Goal: Task Accomplishment & Management: Manage account settings

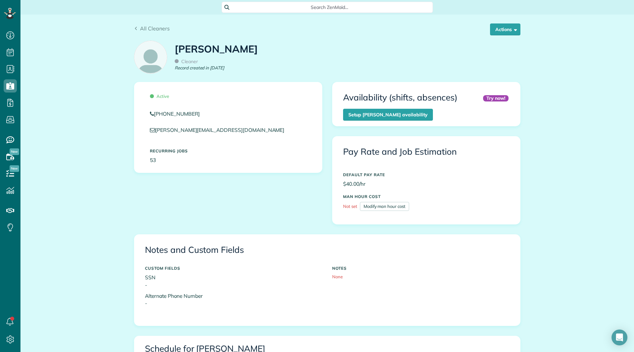
scroll to position [330, 0]
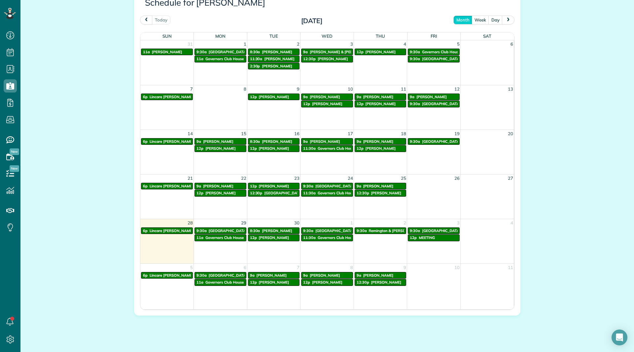
scroll to position [359, 0]
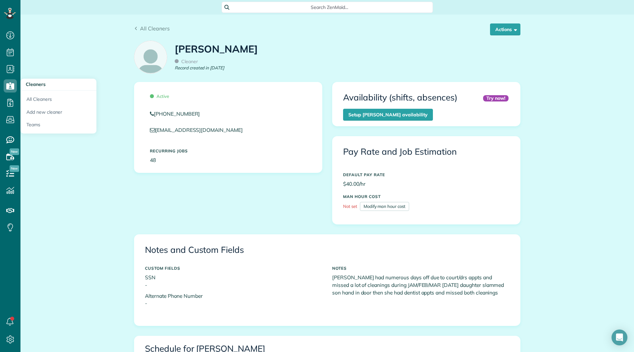
scroll to position [359, 0]
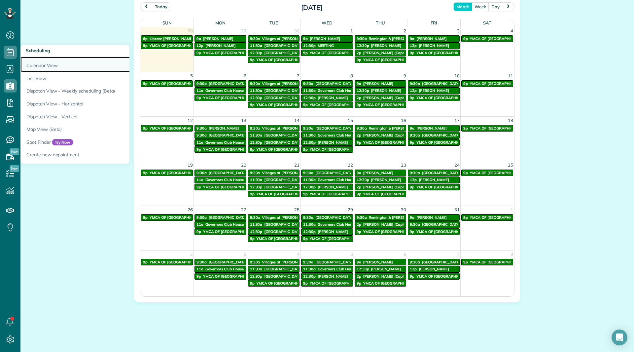
click at [27, 64] on link "Calendar View" at bounding box center [102, 64] width 165 height 15
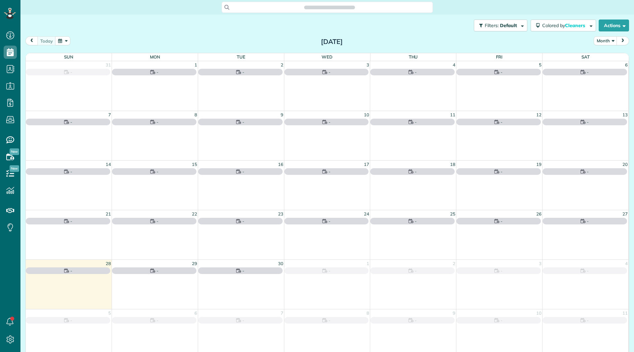
scroll to position [3, 3]
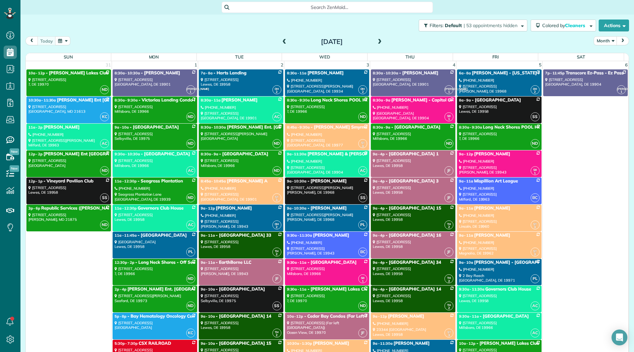
click at [627, 304] on div "Filters: Default | 53 appointments hidden Colored by Cleaners Color by Cleaner …" at bounding box center [327, 177] width 614 height 324
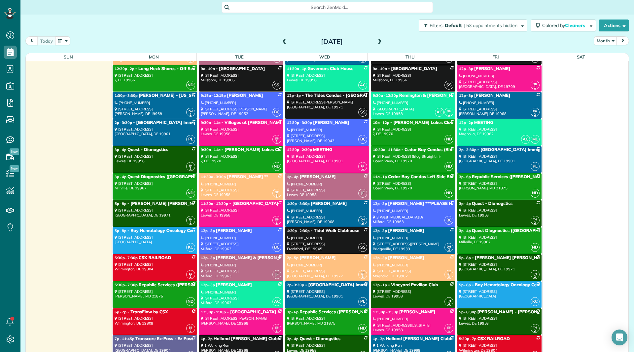
scroll to position [4772, 0]
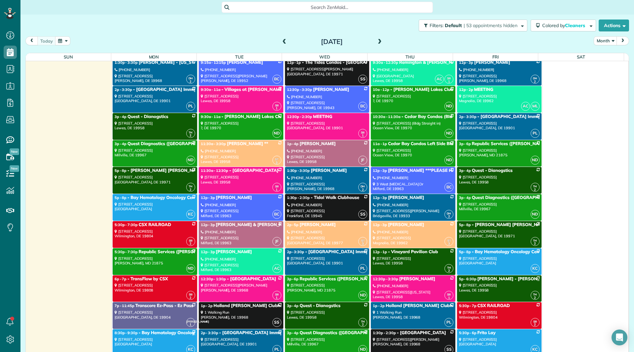
click at [249, 259] on div "(610) 223-8380" at bounding box center [241, 259] width 81 height 5
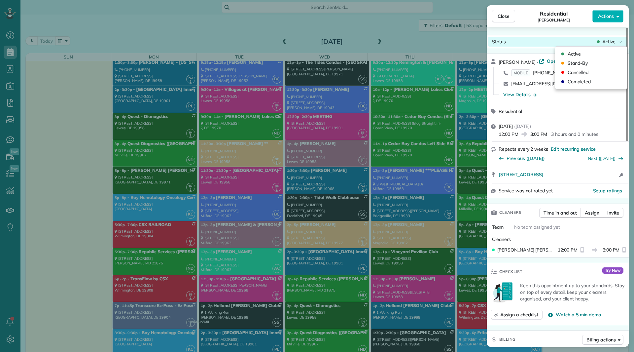
click at [603, 42] on span "Active" at bounding box center [608, 41] width 13 height 7
click at [587, 73] on span "Cancelled" at bounding box center [595, 72] width 55 height 7
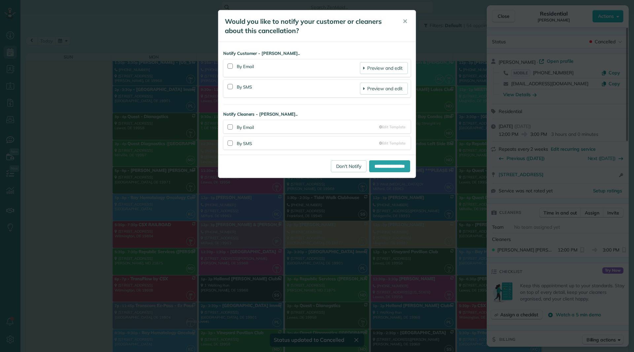
scroll to position [4772, 0]
click at [232, 66] on div at bounding box center [230, 65] width 5 height 5
click at [374, 167] on input "**********" at bounding box center [389, 166] width 41 height 12
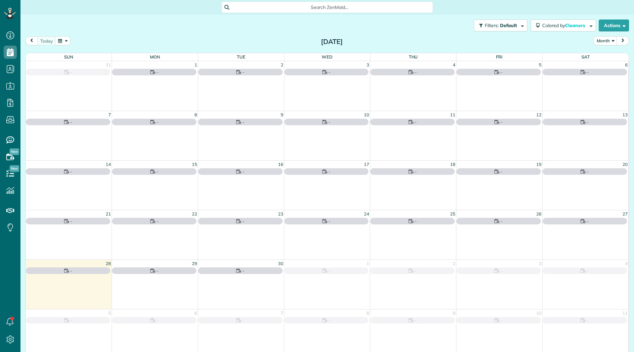
scroll to position [3, 3]
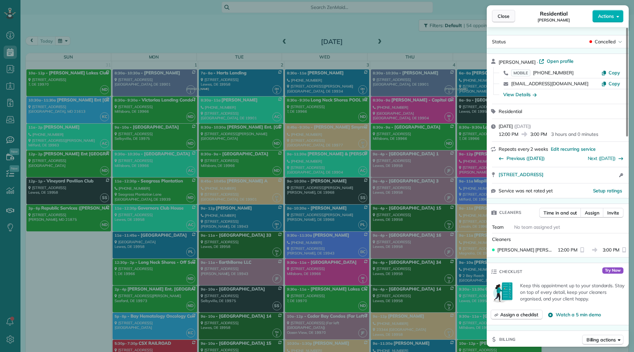
click at [503, 13] on span "Close" at bounding box center [504, 16] width 12 height 7
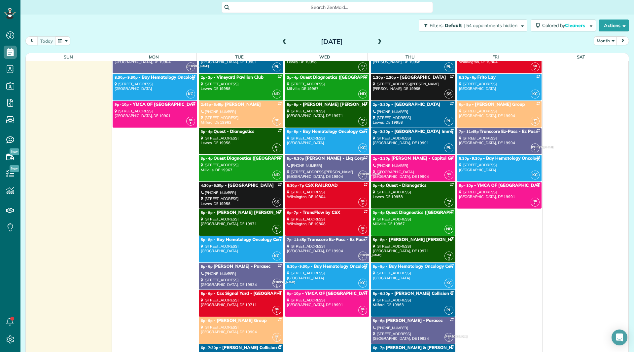
scroll to position [5060, 0]
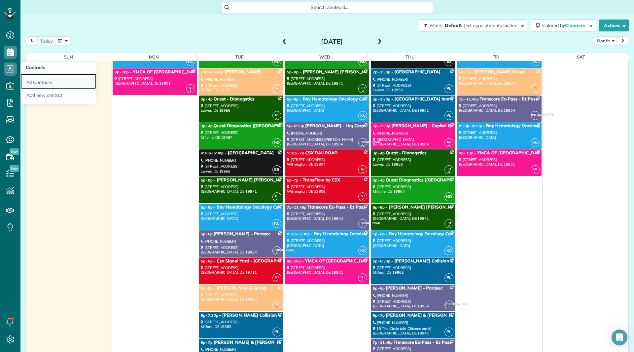
click at [38, 79] on link "All Contacts" at bounding box center [58, 81] width 76 height 15
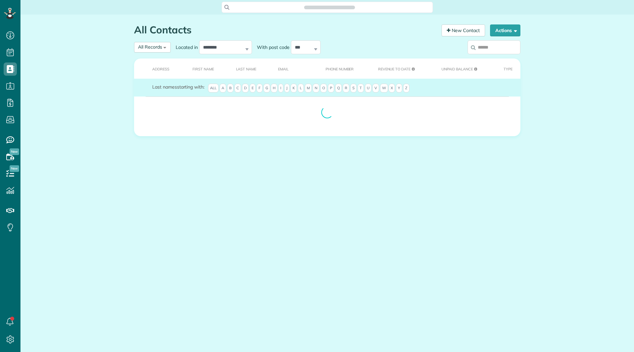
scroll to position [3, 3]
